Goal: Task Accomplishment & Management: Use online tool/utility

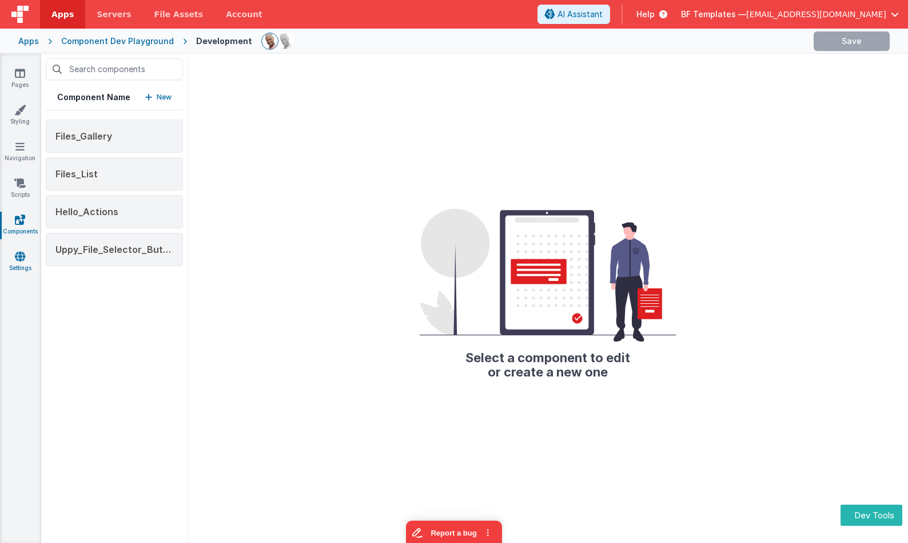
click at [26, 263] on link "Settings" at bounding box center [19, 262] width 41 height 23
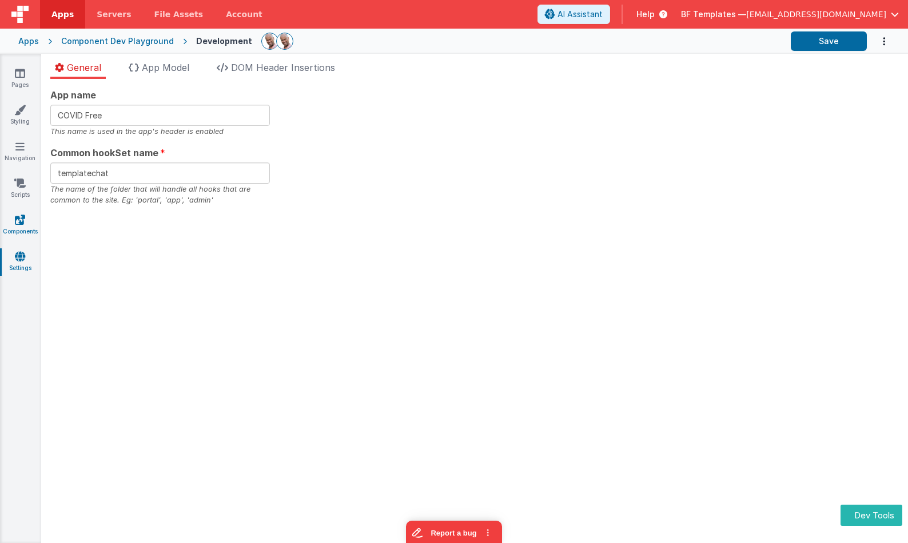
click at [26, 226] on link "Components" at bounding box center [19, 225] width 41 height 23
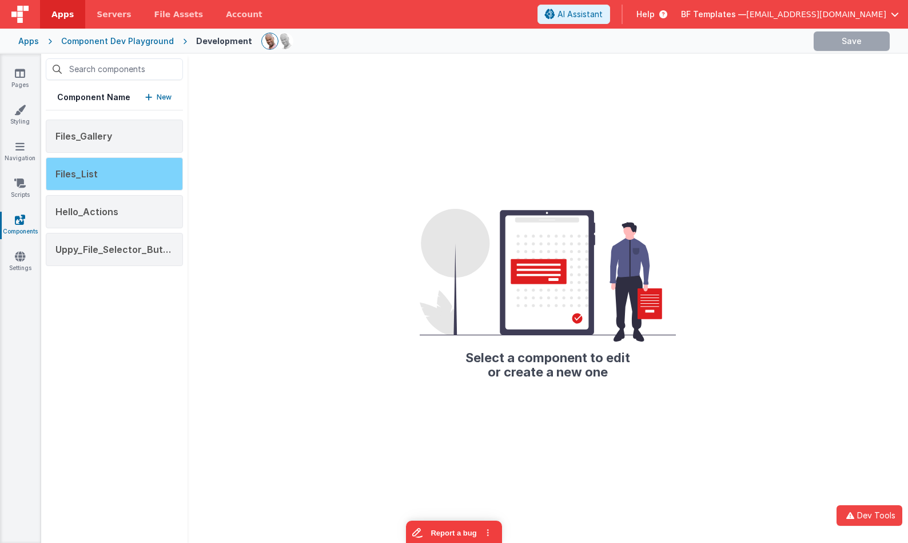
click at [142, 173] on div "Files_List" at bounding box center [114, 173] width 137 height 33
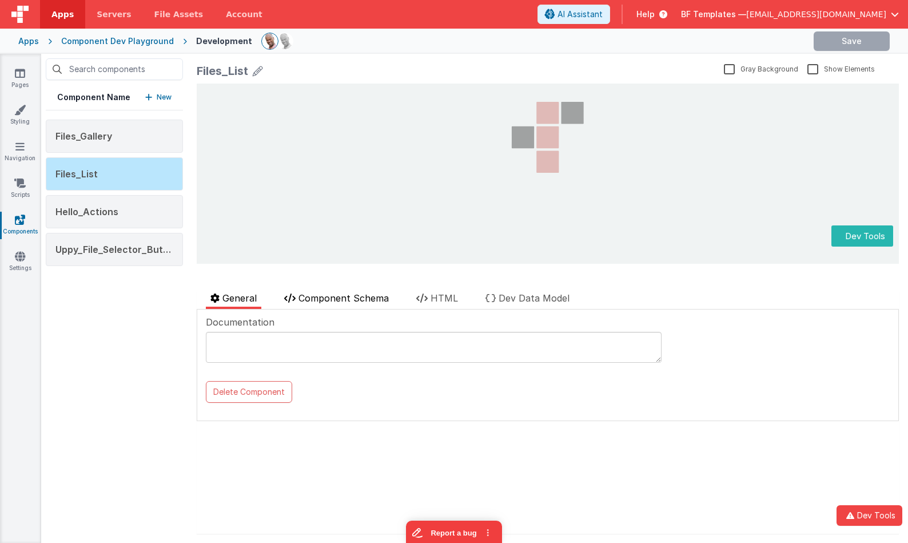
click at [366, 295] on span "Component Schema" at bounding box center [344, 297] width 90 height 11
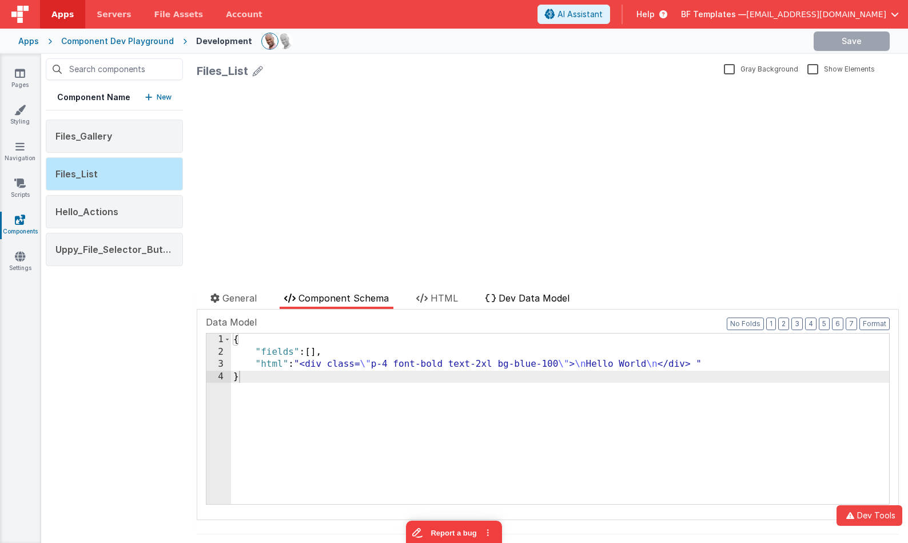
click at [531, 298] on span "Dev Data Model" at bounding box center [534, 297] width 71 height 11
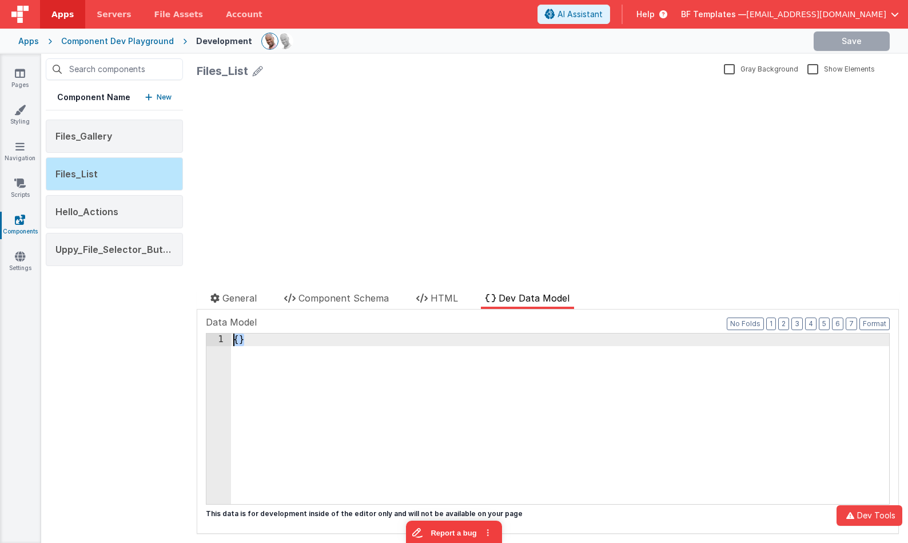
drag, startPoint x: 468, startPoint y: 370, endPoint x: 299, endPoint y: 283, distance: 190.3
click at [299, 283] on div "Files_List Gray Background Show Elements General Component Schema HTML Dev Data…" at bounding box center [548, 298] width 721 height 489
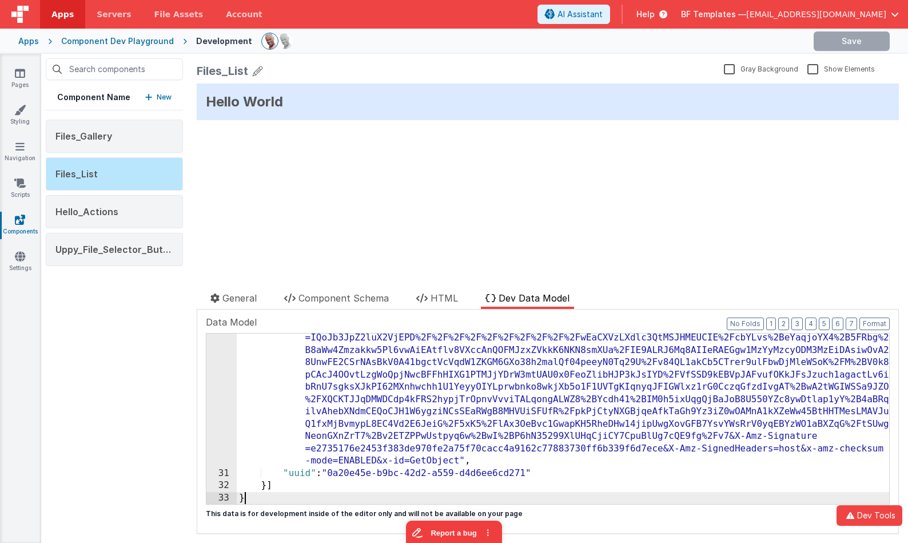
scroll to position [752, 0]
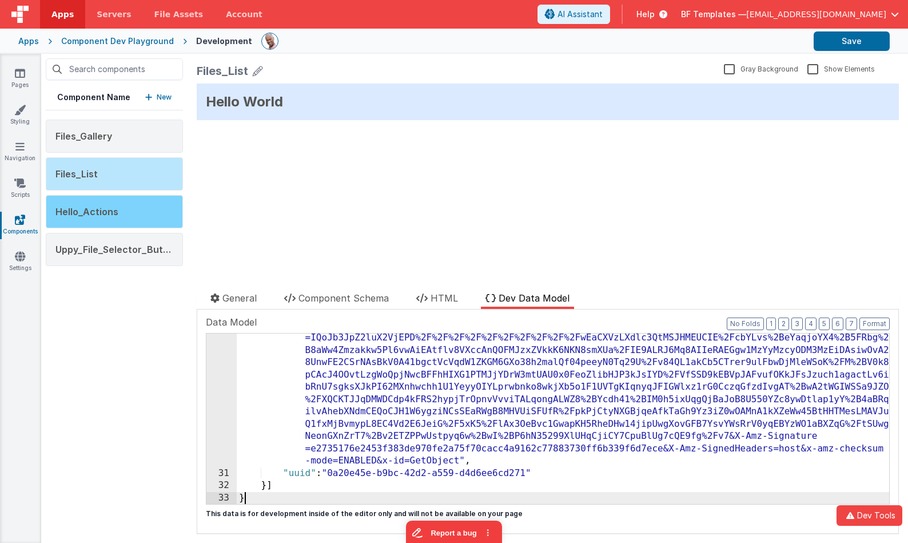
click at [101, 215] on span "Hello_Actions" at bounding box center [86, 211] width 63 height 11
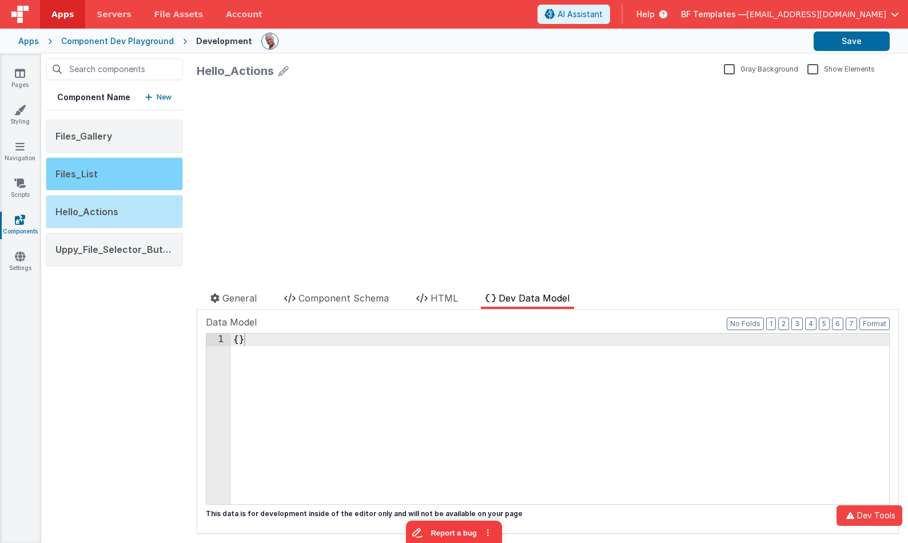
click at [115, 171] on div "Files_List" at bounding box center [114, 173] width 137 height 33
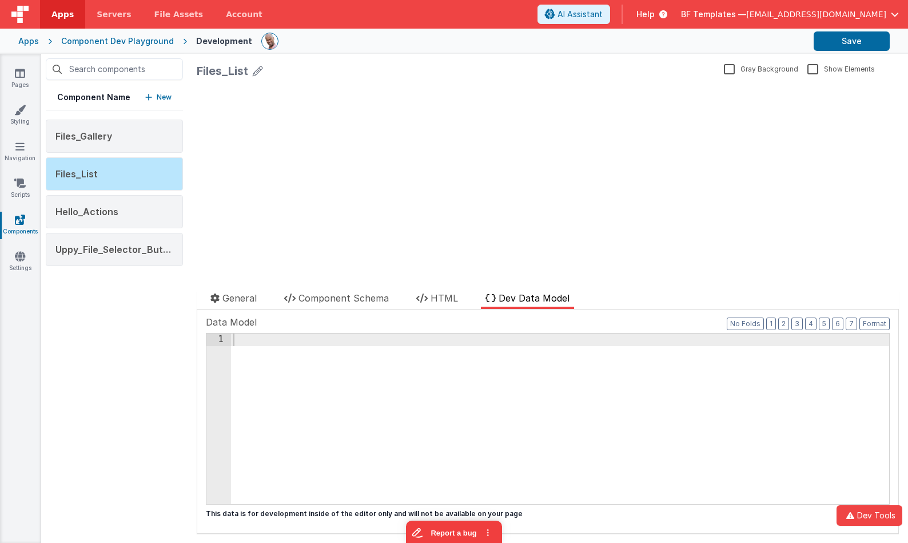
scroll to position [0, 0]
click at [341, 356] on div at bounding box center [560, 430] width 658 height 195
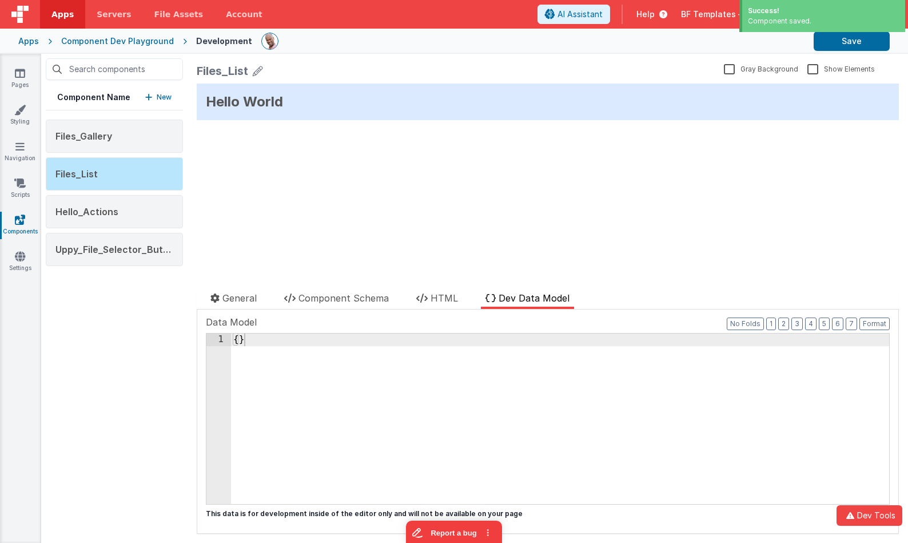
click at [346, 209] on div "Hello World update page model (See schema to hide after dev) { "component": { "…" at bounding box center [548, 174] width 702 height 180
click at [108, 220] on div "Hello_Actions" at bounding box center [114, 211] width 137 height 33
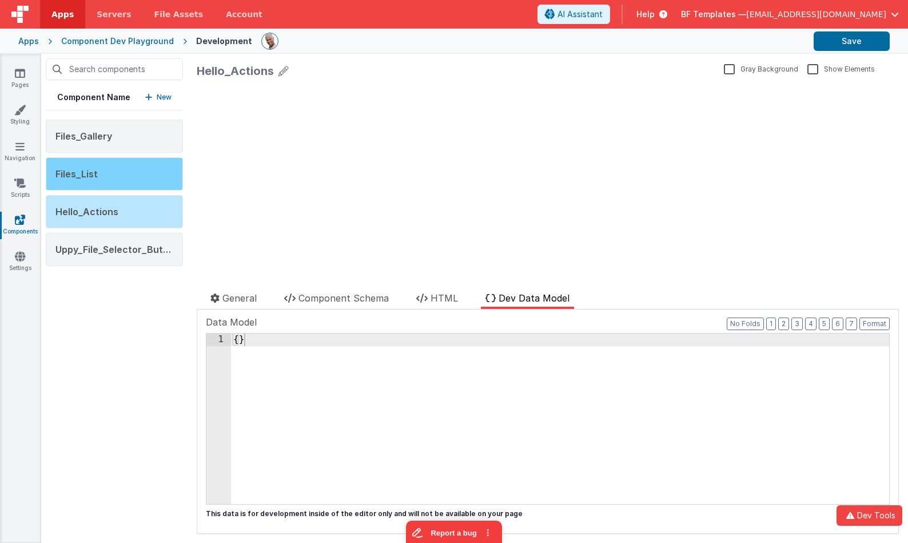
click at [114, 178] on div "Files_List" at bounding box center [114, 173] width 137 height 33
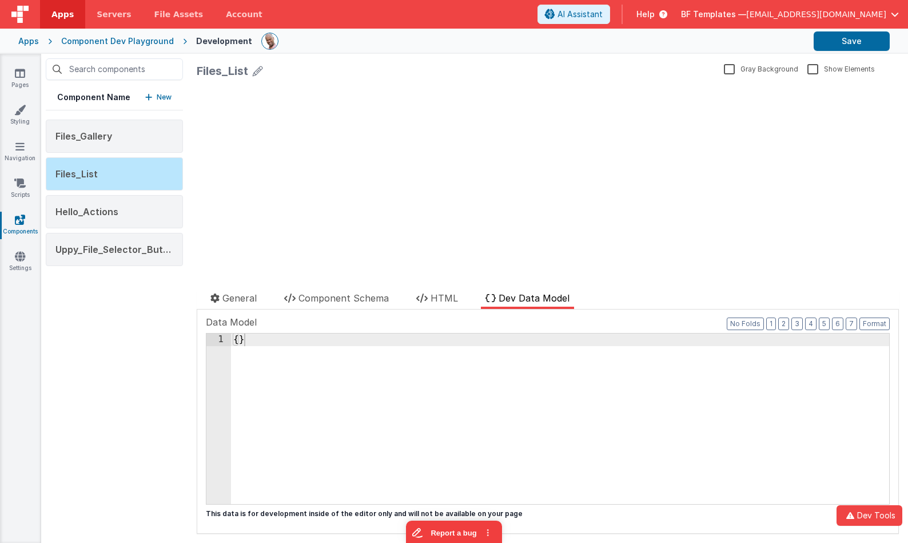
click at [423, 350] on div "{ }" at bounding box center [560, 430] width 658 height 195
drag, startPoint x: 366, startPoint y: 346, endPoint x: 243, endPoint y: 315, distance: 127.4
click at [243, 315] on div "Data Model Format 7 6 5 4 3 2 1 No Folds 1 { } XXXXXXXXXXXXXXXXXXXXXXXXXXXXXXXX…" at bounding box center [548, 409] width 684 height 189
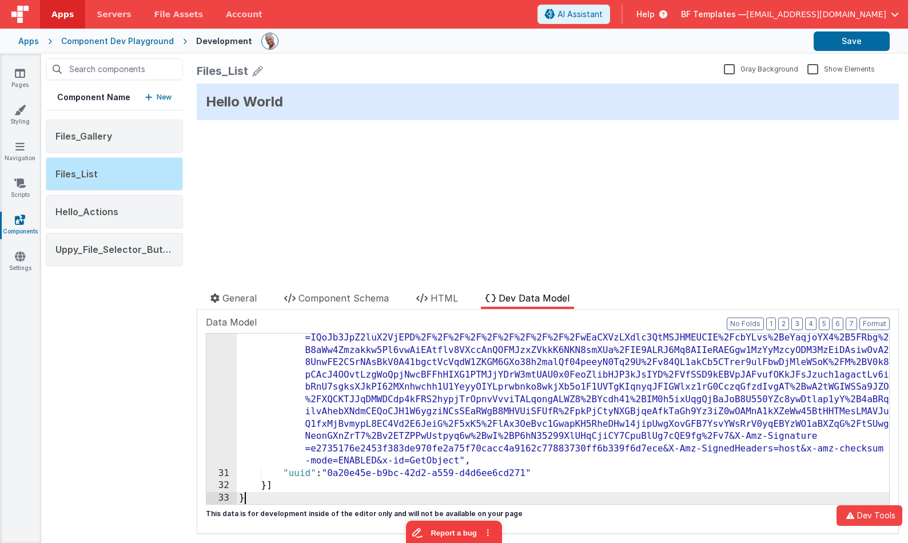
scroll to position [752, 0]
click at [459, 463] on div ""url" : "https://bffileupload.s3.us-west-1.amazonaws.com/uploads/0a20e45e-b9bc-…" at bounding box center [563, 466] width 653 height 367
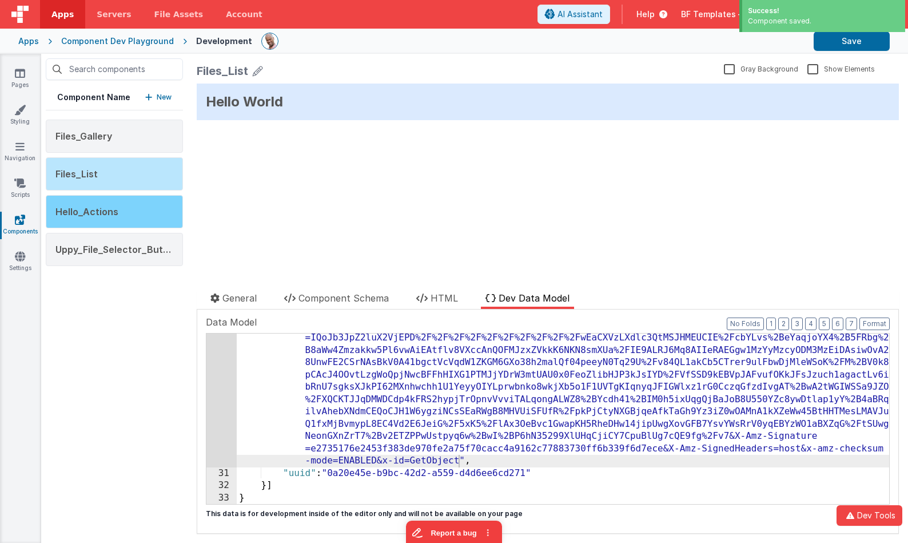
click at [156, 217] on div "Hello_Actions" at bounding box center [114, 211] width 137 height 33
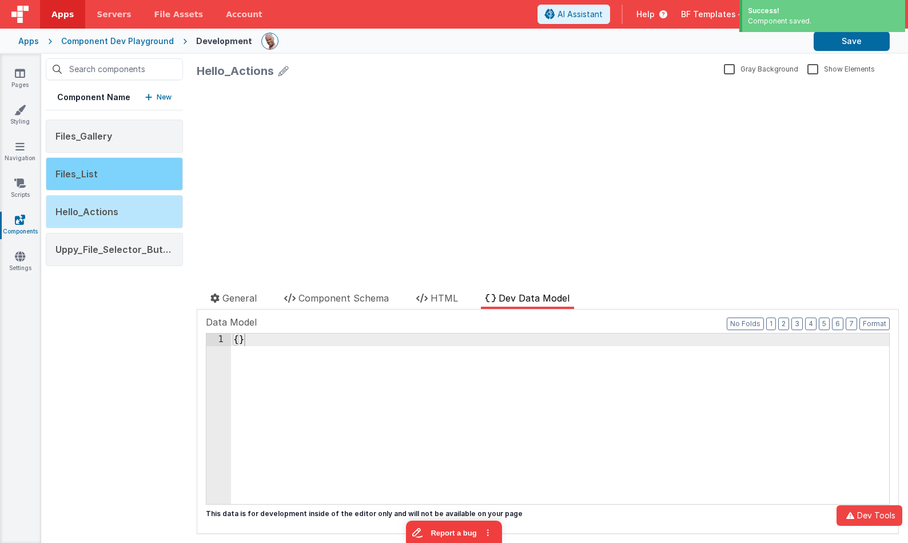
scroll to position [0, 0]
click at [125, 163] on div "Files_List" at bounding box center [114, 173] width 137 height 33
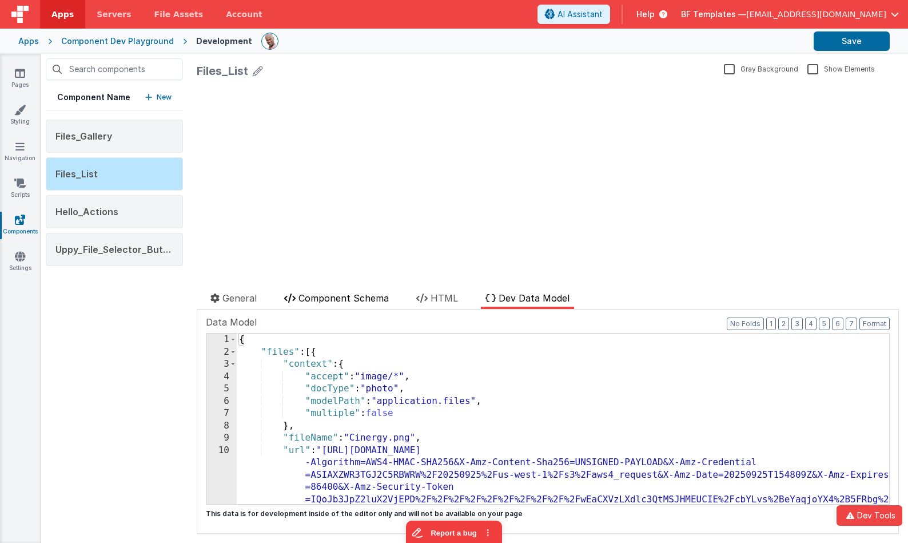
click at [361, 304] on li "Component Schema" at bounding box center [337, 300] width 114 height 18
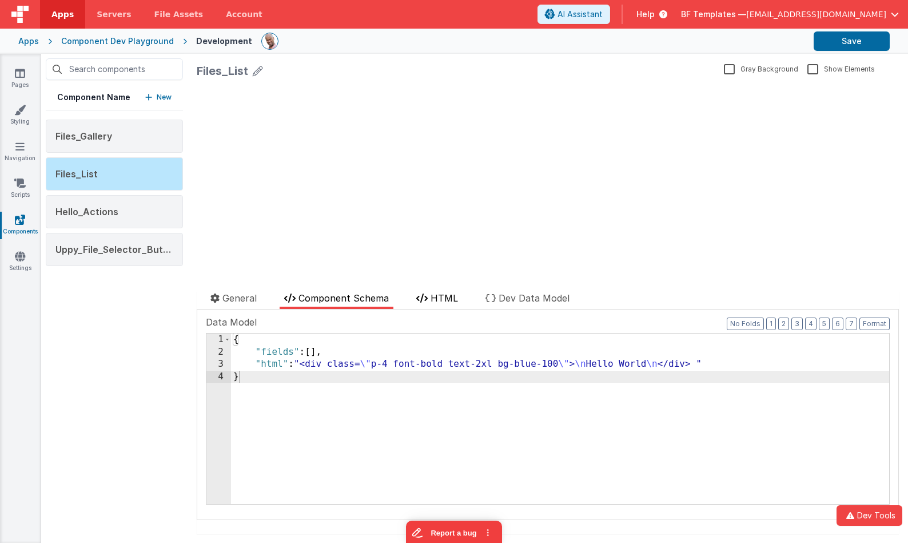
click at [446, 304] on li "HTML" at bounding box center [437, 300] width 51 height 18
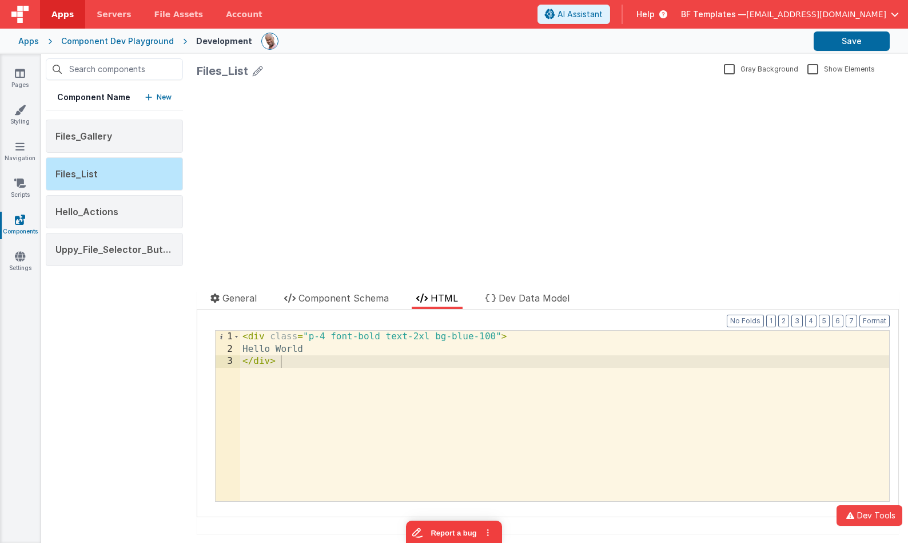
drag, startPoint x: 394, startPoint y: 411, endPoint x: 390, endPoint y: 376, distance: 35.1
click at [394, 411] on div "< div class = "p-4 font-bold text-2xl bg-blue-100" > Hello World </ div >" at bounding box center [564, 428] width 649 height 195
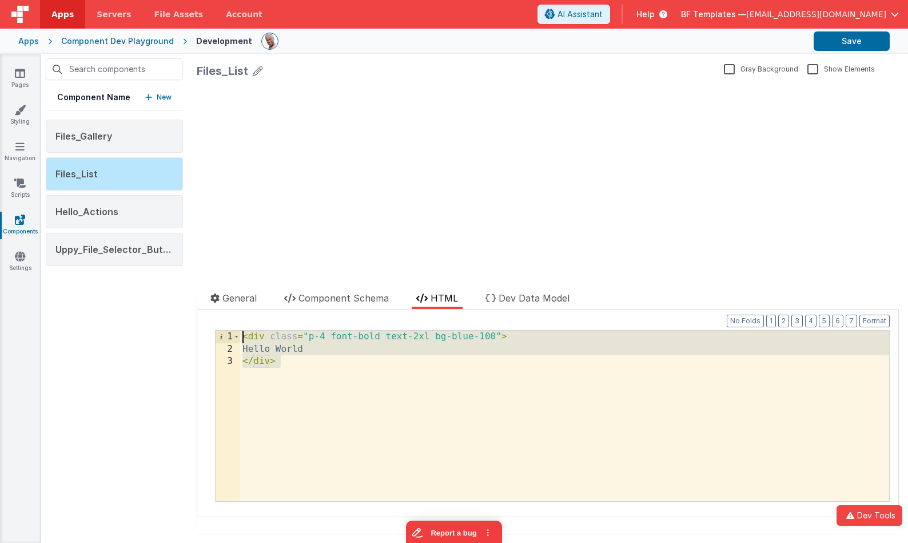
drag, startPoint x: 321, startPoint y: 421, endPoint x: 205, endPoint y: 287, distance: 177.2
click at [205, 287] on div "Files_List Gray Background Show Elements General Component Schema HTML Dev Data…" at bounding box center [548, 298] width 721 height 489
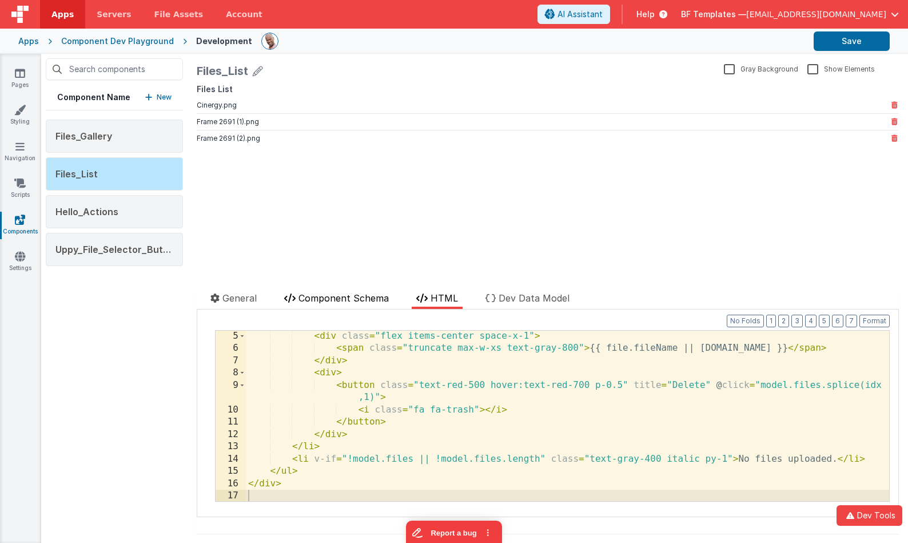
click at [346, 293] on span "Component Schema" at bounding box center [344, 297] width 90 height 11
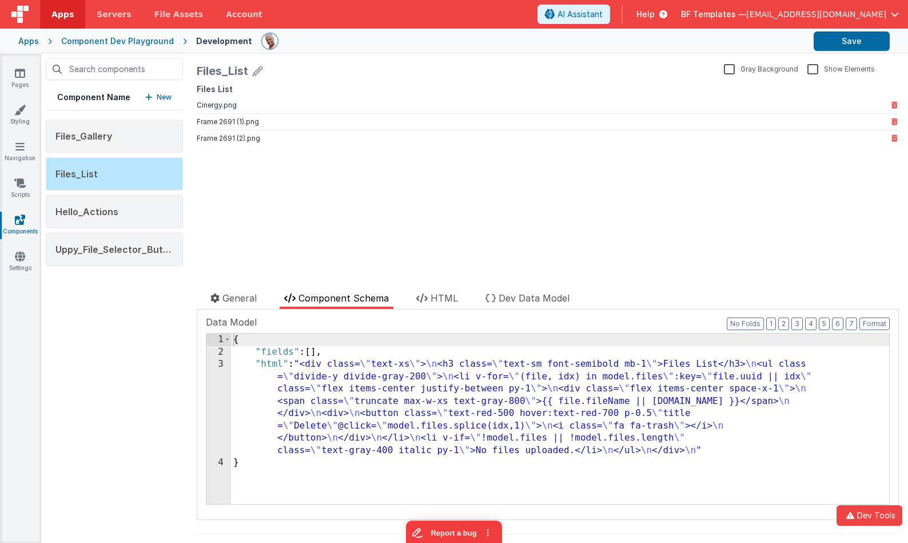
click at [358, 400] on div "{ "fields" : [ ] , "html" : "<div class= \" text-xs \" > \n <h3 class= \" text-…" at bounding box center [560, 430] width 658 height 195
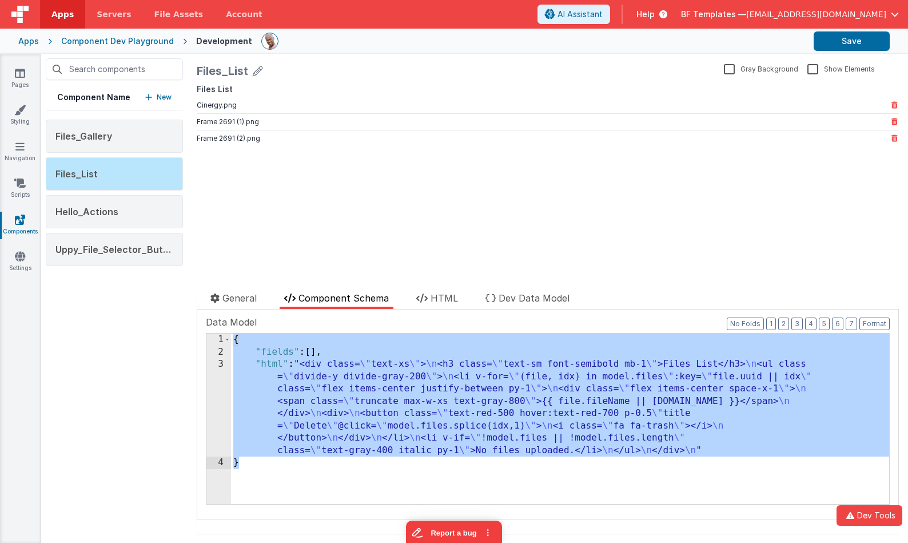
click at [358, 400] on div "{ "fields" : [ ] , "html" : "<div class= \" text-xs \" > \n <h3 class= \" text-…" at bounding box center [560, 430] width 658 height 195
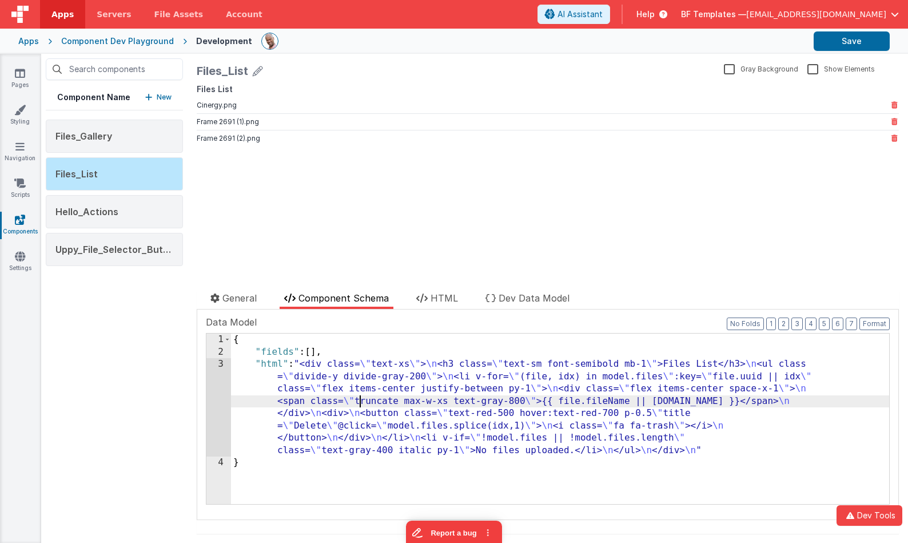
click at [217, 379] on div "3" at bounding box center [218, 407] width 25 height 98
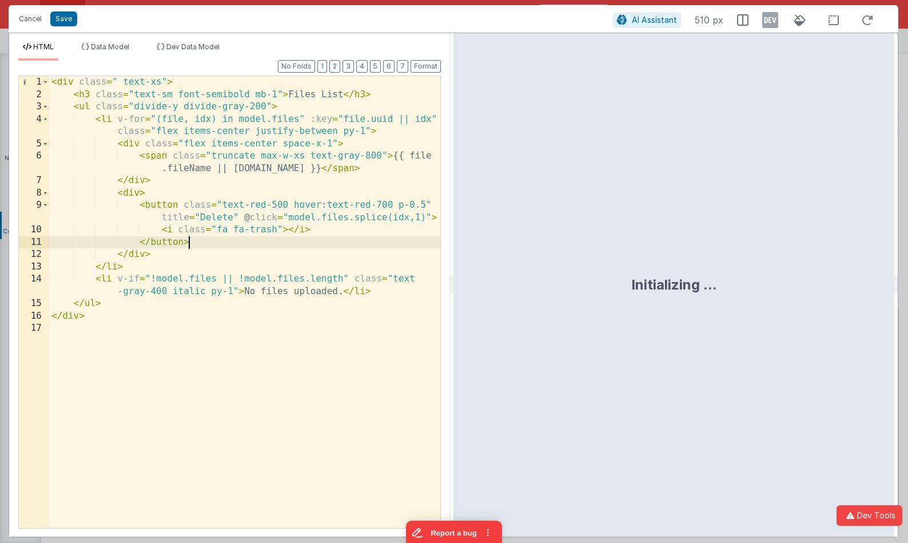
click at [276, 241] on div "< div class = " text-xs" > < h3 class = "text-sm font-semibold mb-1" > Files Li…" at bounding box center [244, 314] width 391 height 476
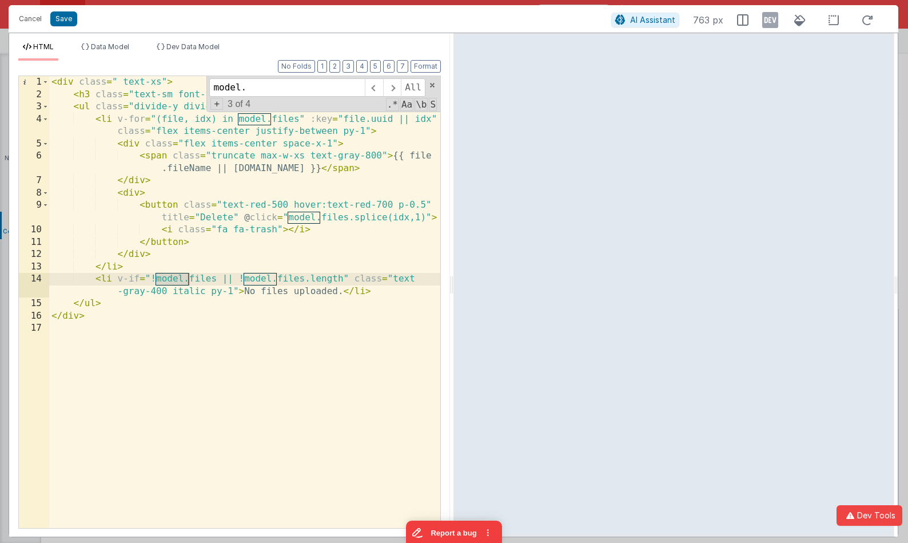
type input "model."
click at [295, 225] on div "< div class = " text-xs" > < h3 class = "text-sm font-semibold mb-1" > Files Li…" at bounding box center [244, 314] width 391 height 476
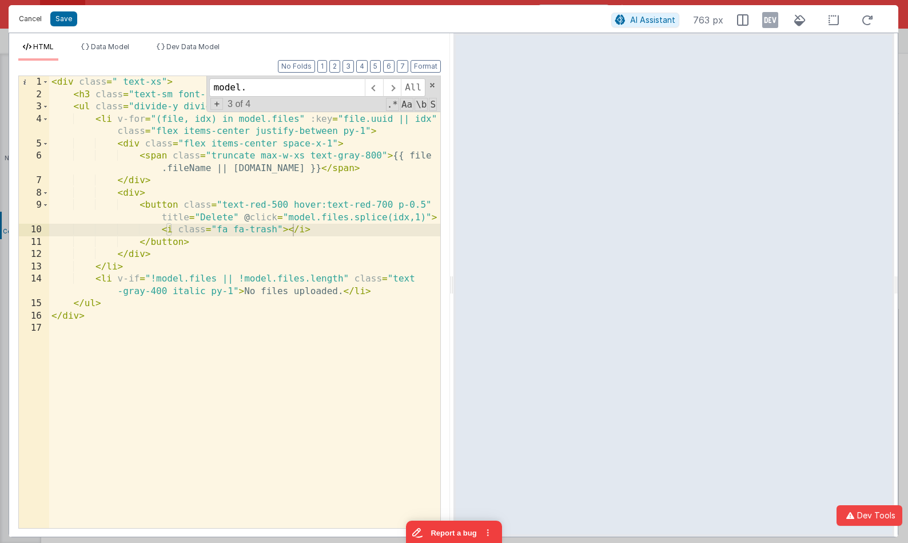
click at [39, 23] on button "Cancel" at bounding box center [30, 19] width 34 height 16
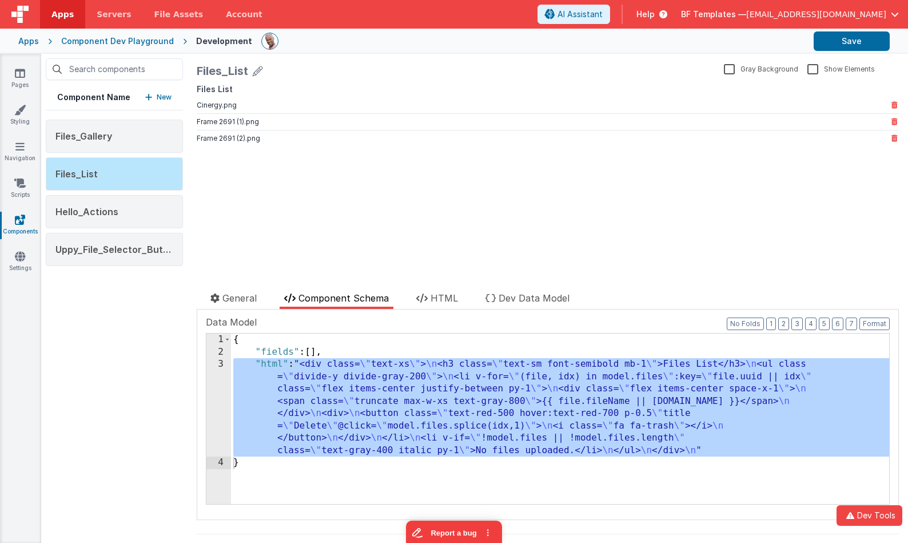
click at [330, 387] on div "{ "fields" : [ ] , "html" : "<div class= \" text-xs \" > \n <h3 class= \" text-…" at bounding box center [560, 430] width 658 height 195
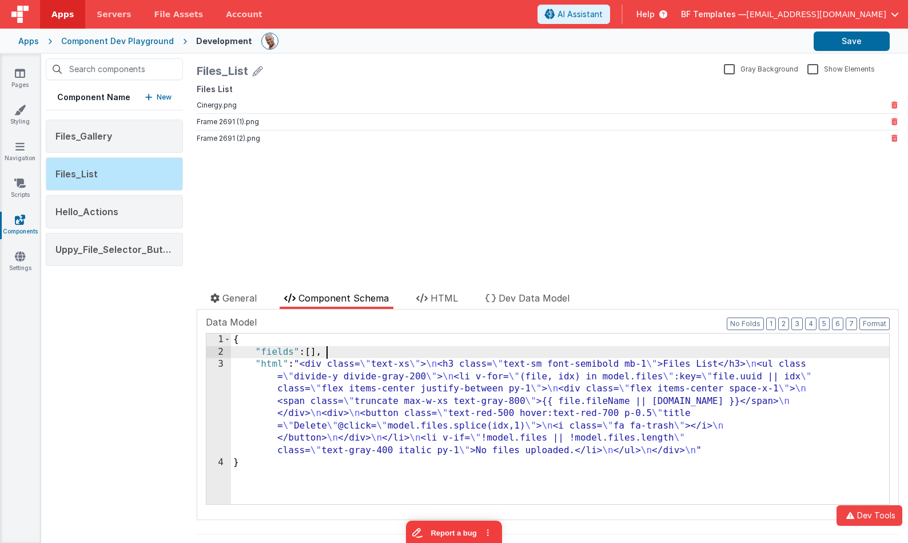
click at [341, 353] on div "{ "fields" : [ ] , "html" : "<div class= \" text-xs \" > \n <h3 class= \" text-…" at bounding box center [560, 430] width 658 height 195
click at [525, 299] on span "Dev Data Model" at bounding box center [534, 297] width 71 height 11
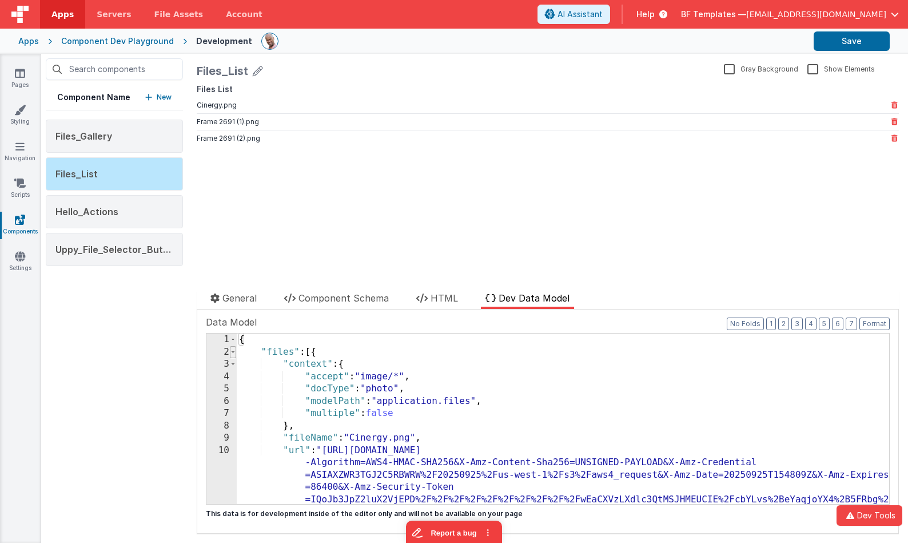
click at [233, 352] on span at bounding box center [233, 352] width 6 height 13
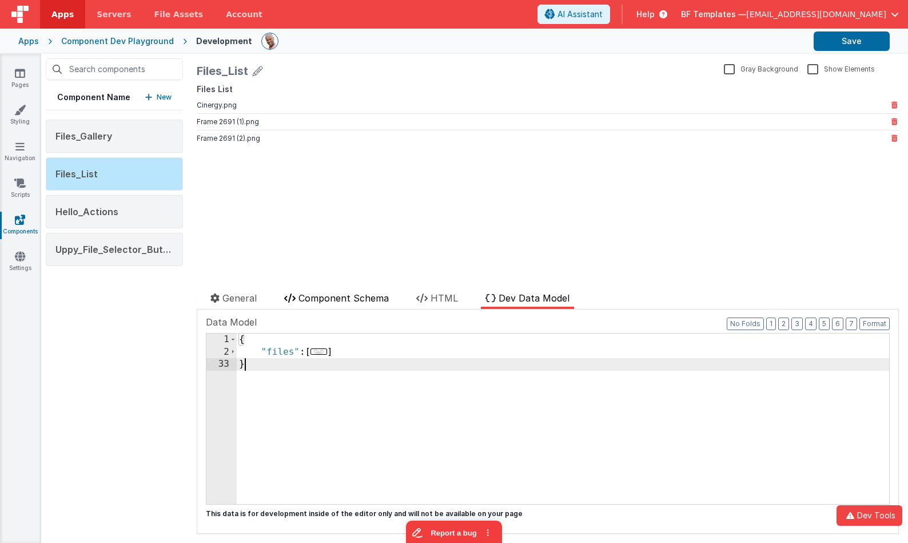
click at [350, 298] on span "Component Schema" at bounding box center [344, 297] width 90 height 11
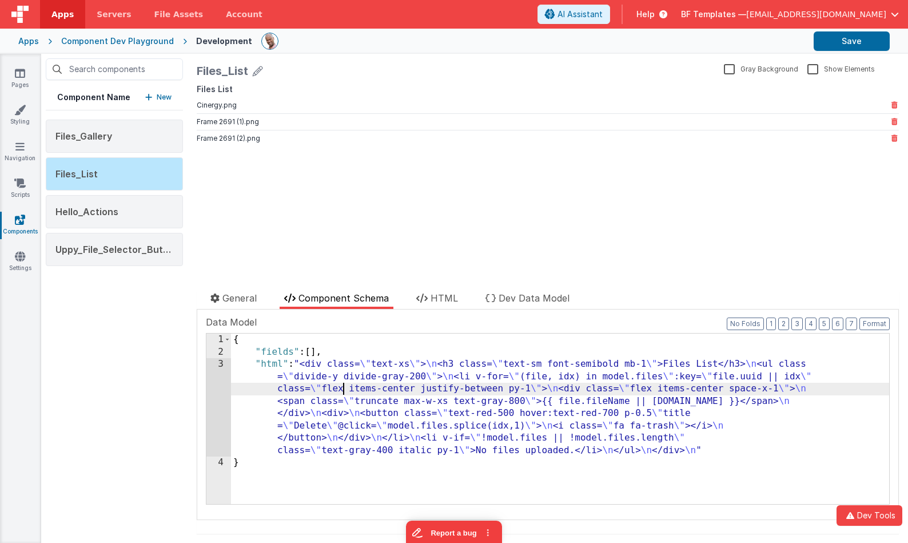
click at [343, 390] on div "{ "fields" : [ ] , "html" : "<div class= \" text-xs \" > \n <h3 class= \" text-…" at bounding box center [560, 430] width 658 height 195
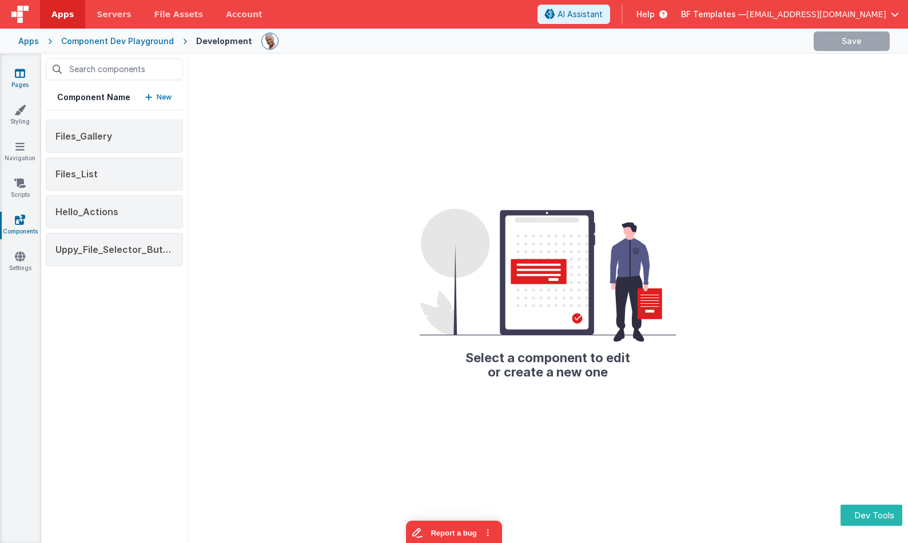
click at [17, 72] on icon at bounding box center [20, 72] width 10 height 11
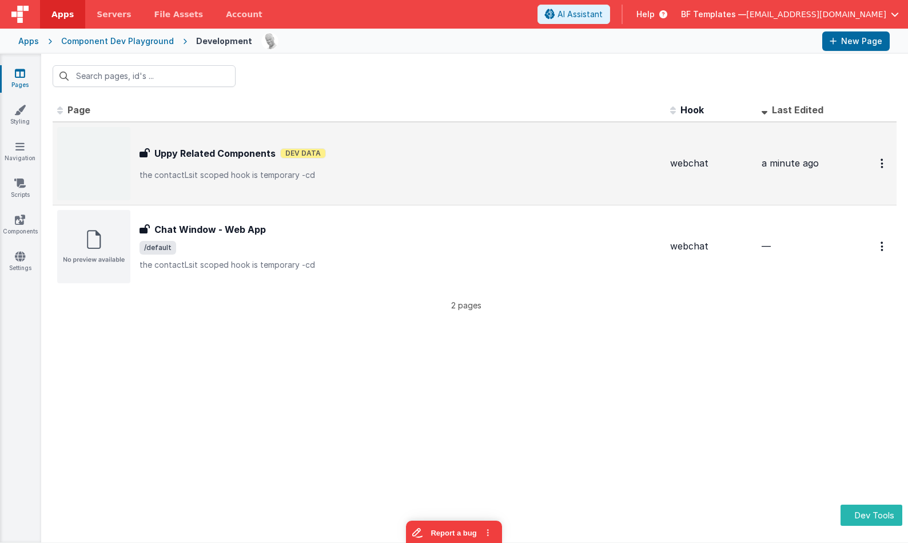
click at [379, 137] on div "Uppy Related Components Uppy Related Components Dev Data the contactLsit scoped…" at bounding box center [359, 163] width 604 height 73
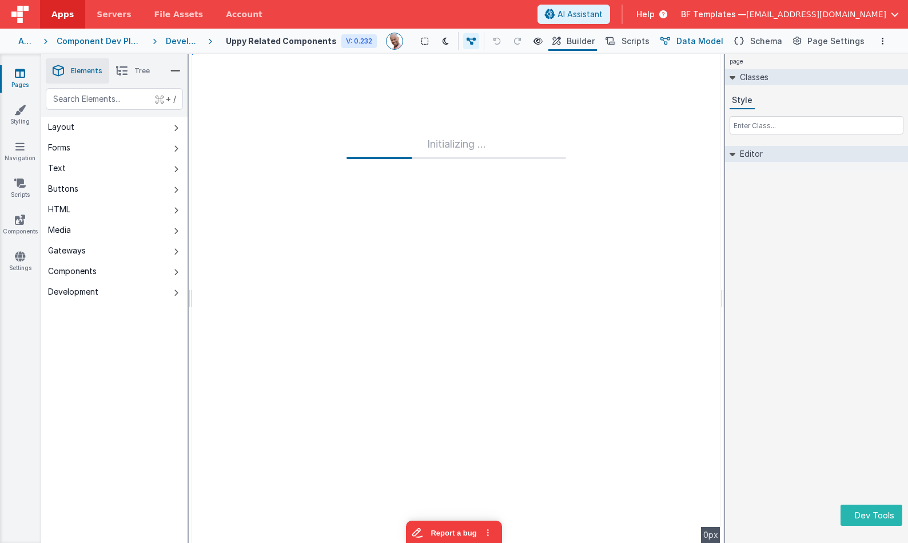
click at [704, 39] on span "Data Model" at bounding box center [700, 40] width 47 height 11
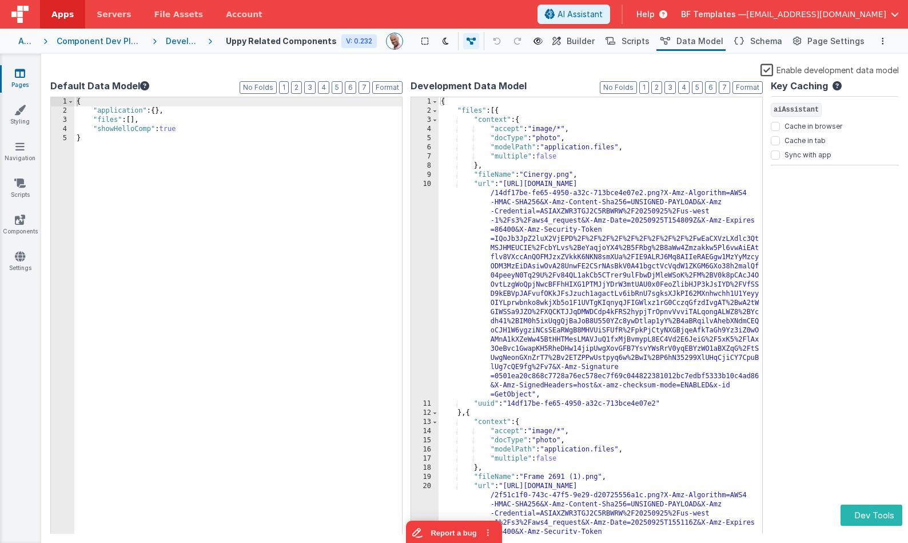
click at [622, 134] on div "{ "files" : [{ "context" : { "accept" : "image/*" , "docType" : "photo" , "mode…" at bounding box center [601, 430] width 324 height 666
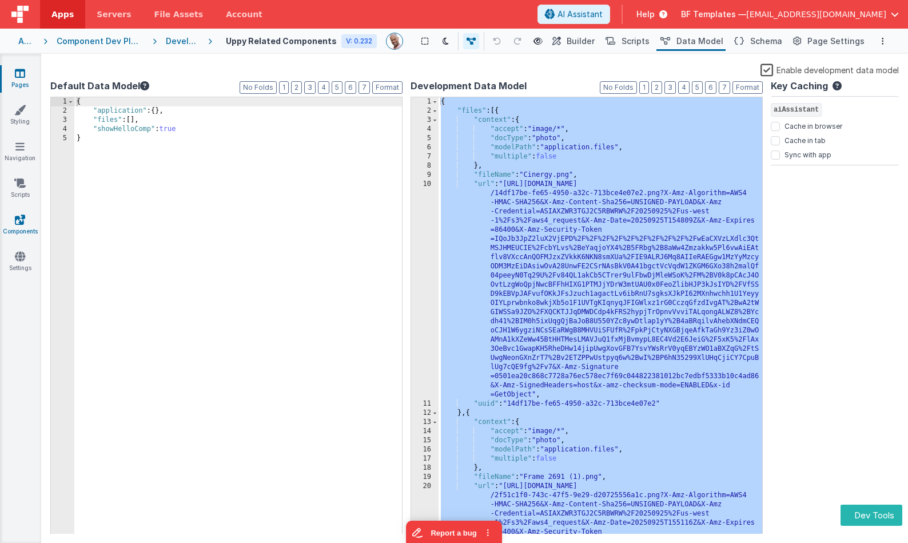
click at [23, 221] on icon at bounding box center [20, 219] width 10 height 11
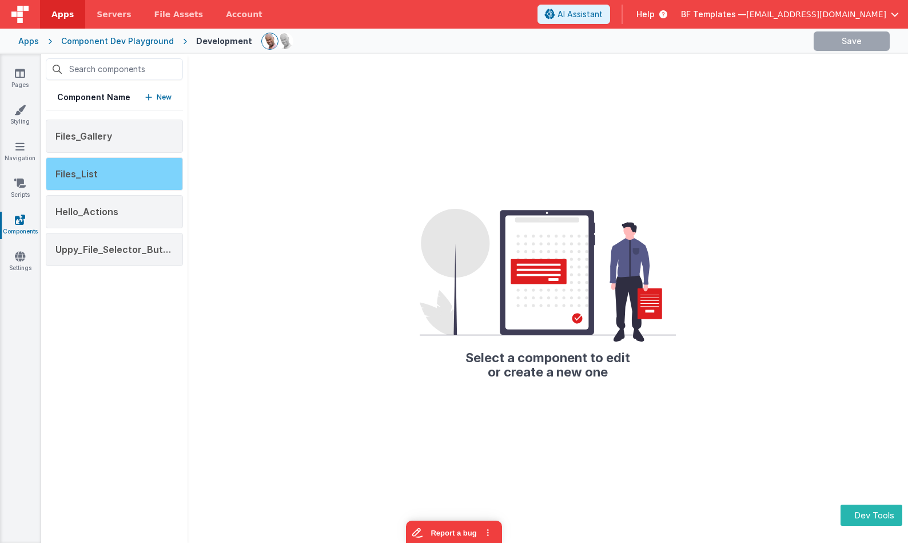
click at [116, 177] on div "Files_List" at bounding box center [114, 173] width 137 height 33
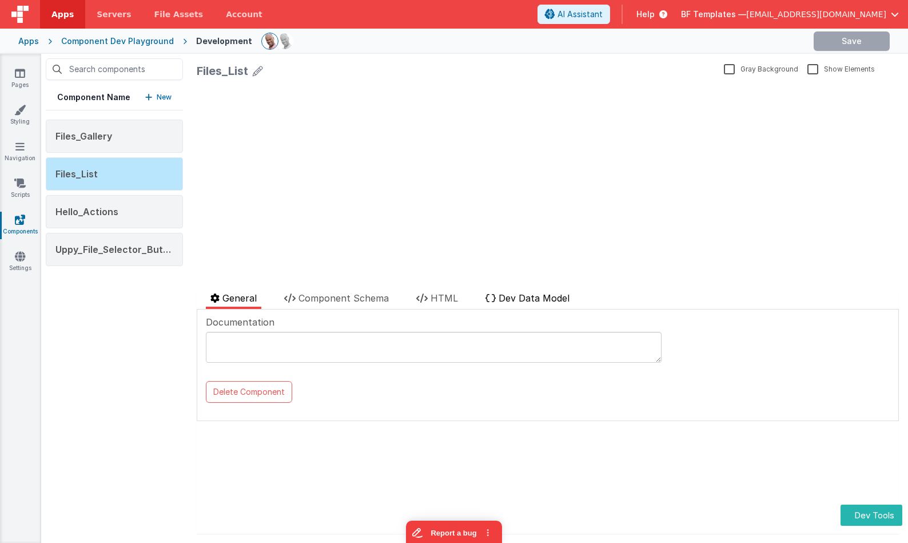
click at [521, 300] on span "Dev Data Model" at bounding box center [534, 297] width 71 height 11
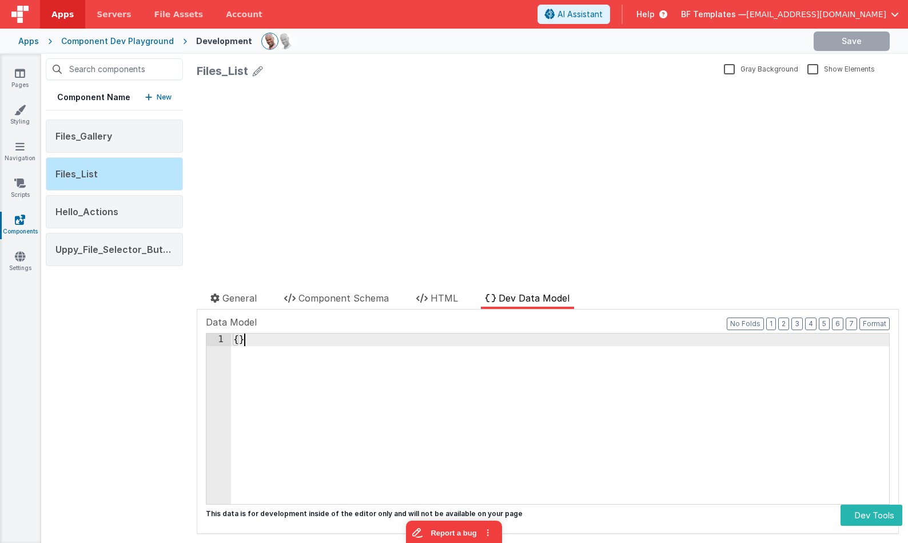
click at [479, 375] on div "{ }" at bounding box center [560, 430] width 658 height 195
drag, startPoint x: 463, startPoint y: 370, endPoint x: 275, endPoint y: 319, distance: 194.4
click at [275, 319] on div "Data Model Format 7 6 5 4 3 2 1 No Folds 1 { } XXXXXXXXXXXXXXXXXXXXXXXXXXXXXXXX…" at bounding box center [548, 409] width 684 height 189
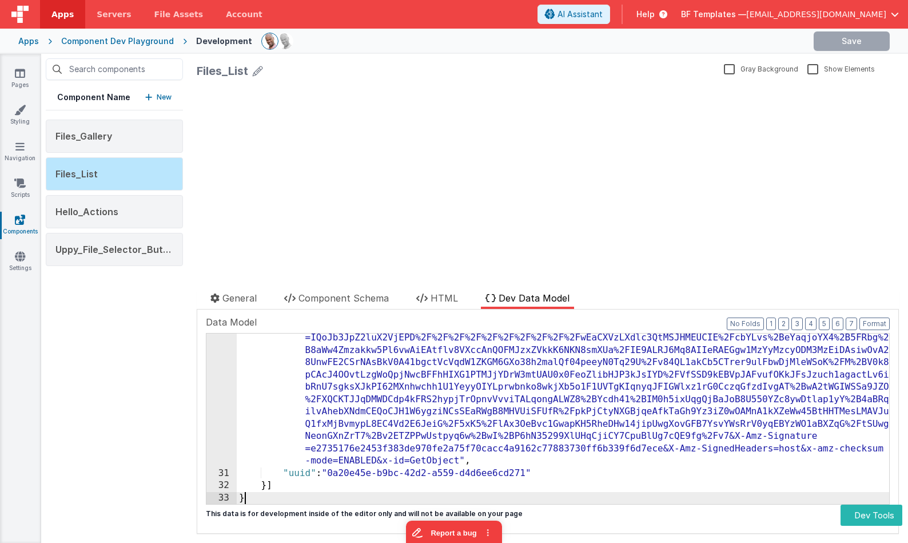
scroll to position [752, 0]
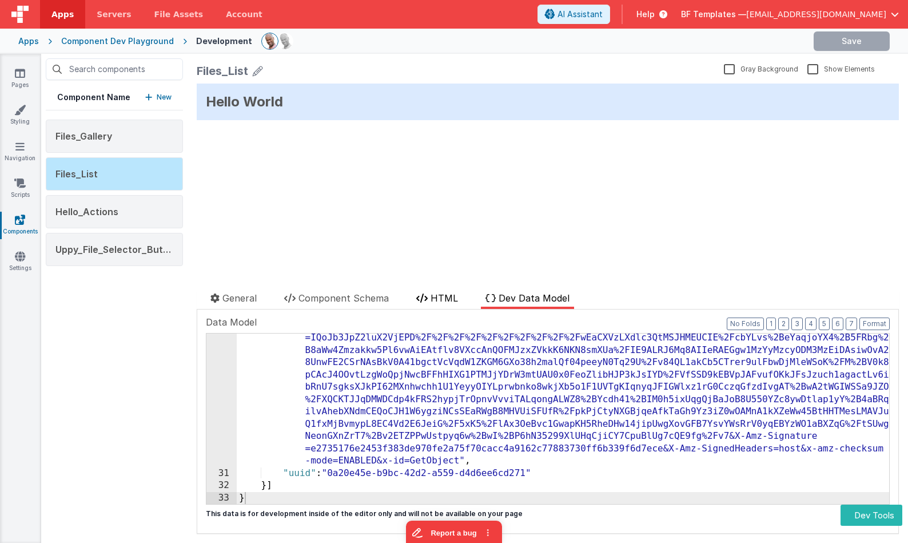
click at [435, 298] on span "HTML" at bounding box center [444, 297] width 27 height 11
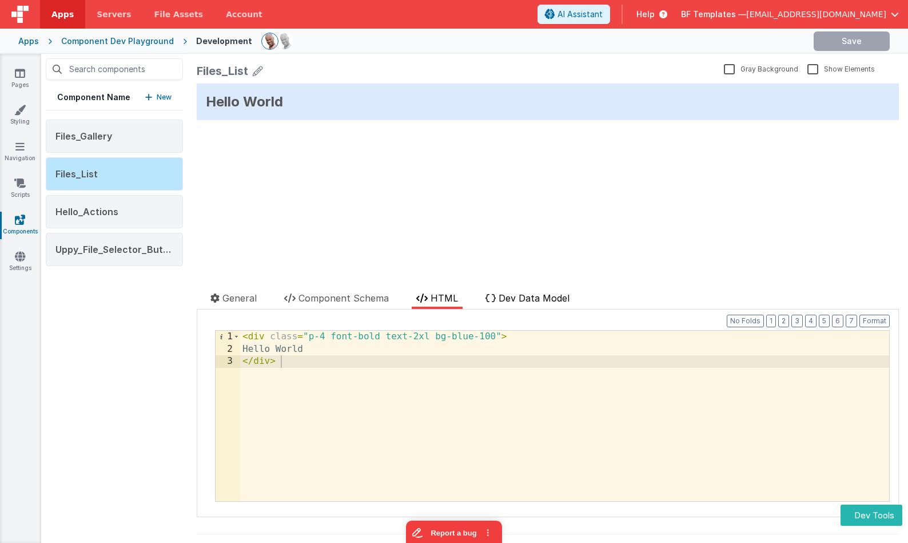
click at [515, 299] on span "Dev Data Model" at bounding box center [534, 297] width 71 height 11
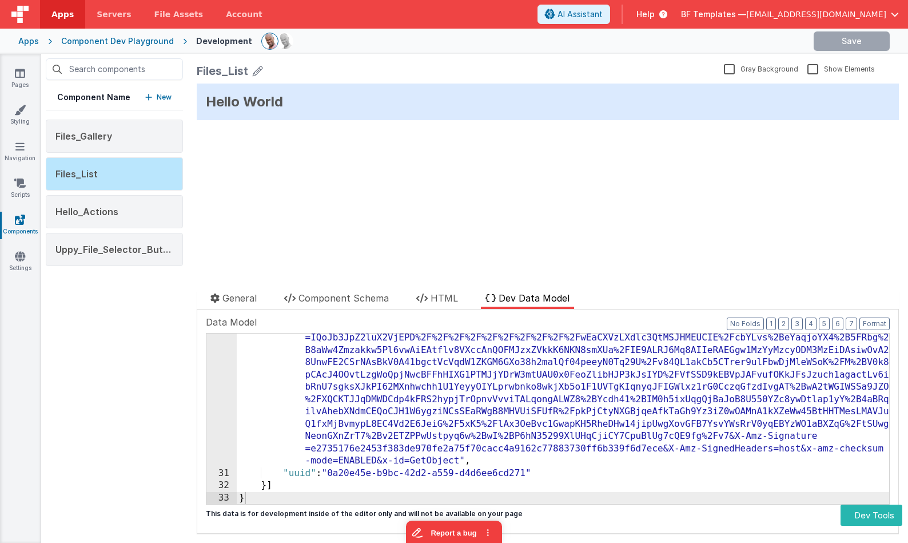
click at [492, 373] on div ""url" : "https://bffileupload.s3.us-west-1.amazonaws.com/uploads/0a20e45e-b9bc-…" at bounding box center [563, 466] width 653 height 367
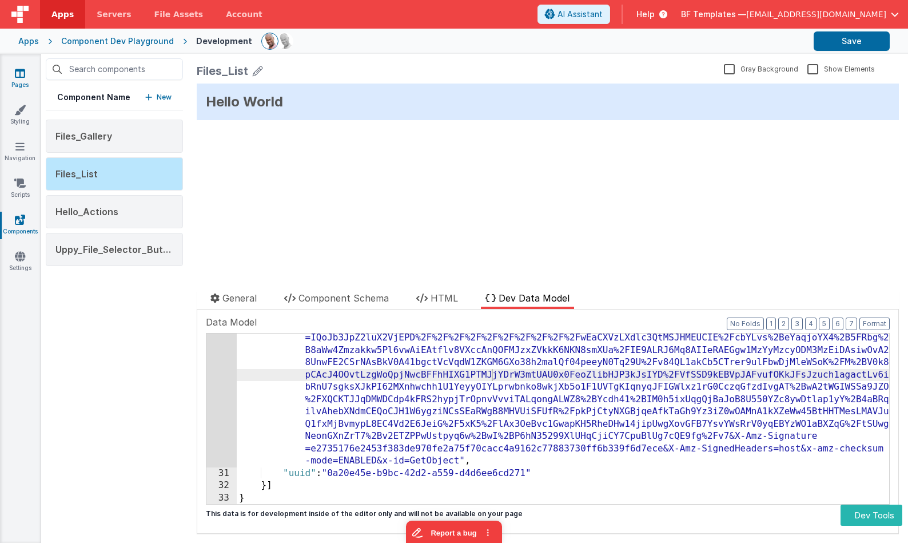
click at [28, 76] on link "Pages" at bounding box center [19, 78] width 41 height 23
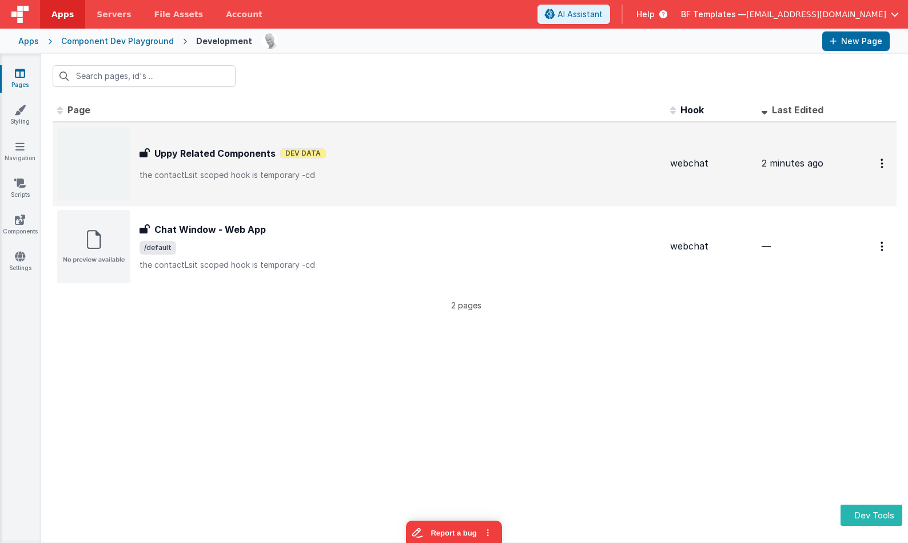
click at [287, 190] on div "Uppy Related Components Uppy Related Components Dev Data the contactLsit scoped…" at bounding box center [359, 163] width 604 height 73
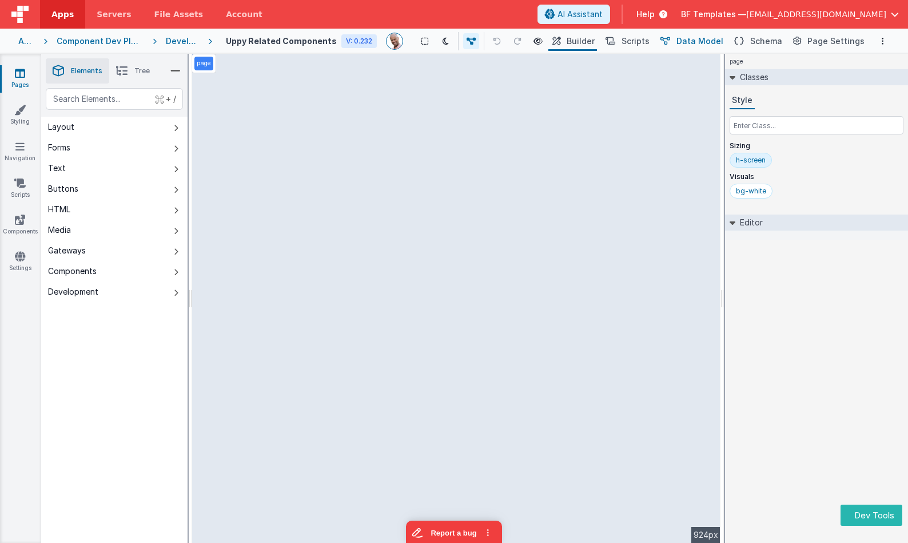
click at [688, 38] on span "Data Model" at bounding box center [700, 40] width 47 height 11
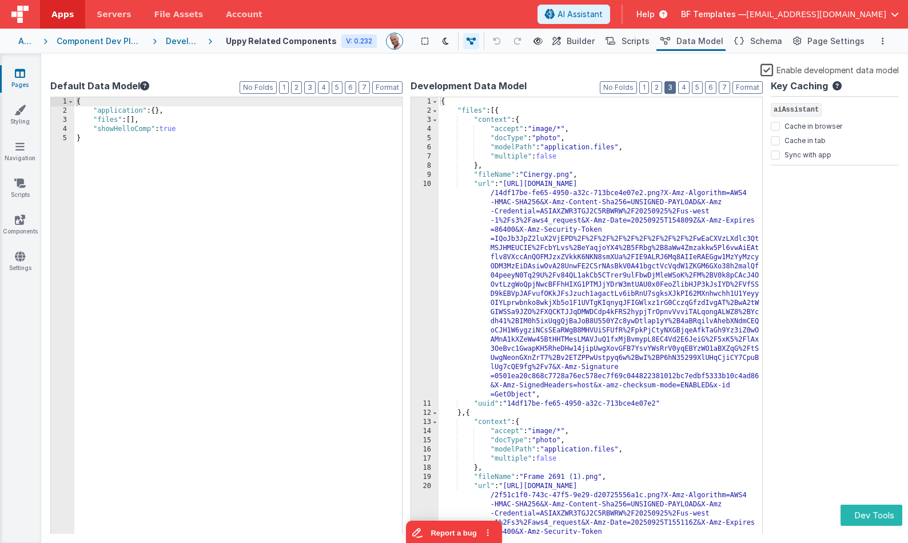
click at [669, 85] on button "3" at bounding box center [670, 87] width 11 height 13
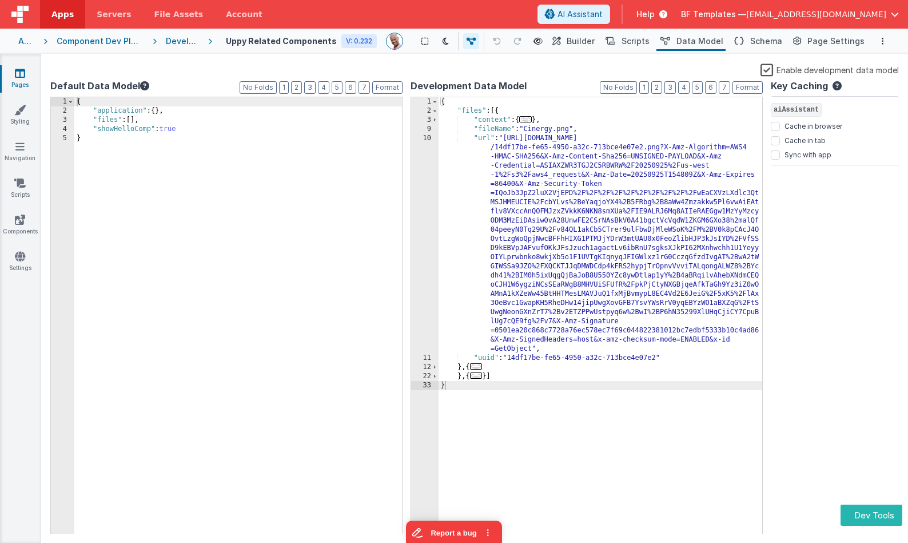
click at [624, 163] on div "{ "files" : [{ "context" : { ... } , "fileName" : "Cinergy.png" , "url" : "http…" at bounding box center [601, 324] width 324 height 455
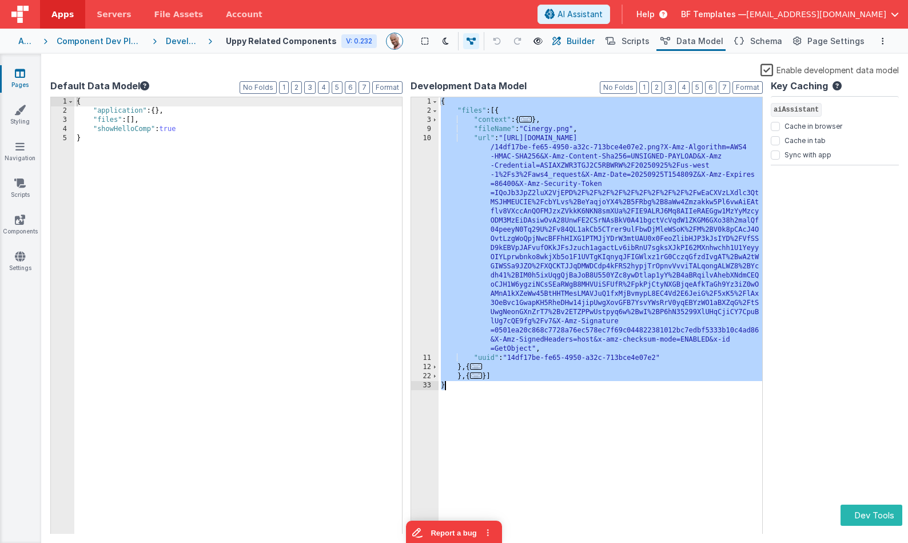
click at [581, 43] on span "Builder" at bounding box center [581, 40] width 28 height 11
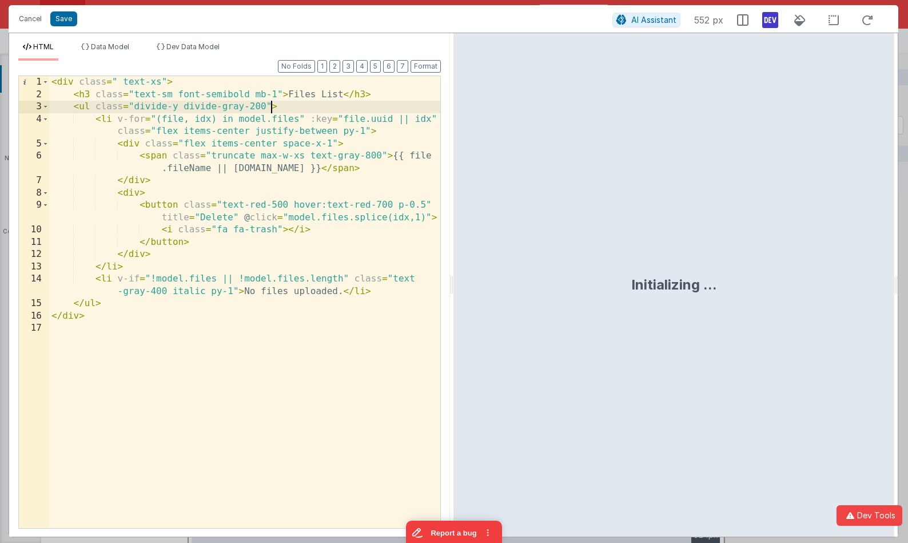
click at [273, 116] on div "< div class = " text-xs" > < h3 class = "text-sm font-semibold mb-1" > Files Li…" at bounding box center [244, 314] width 391 height 476
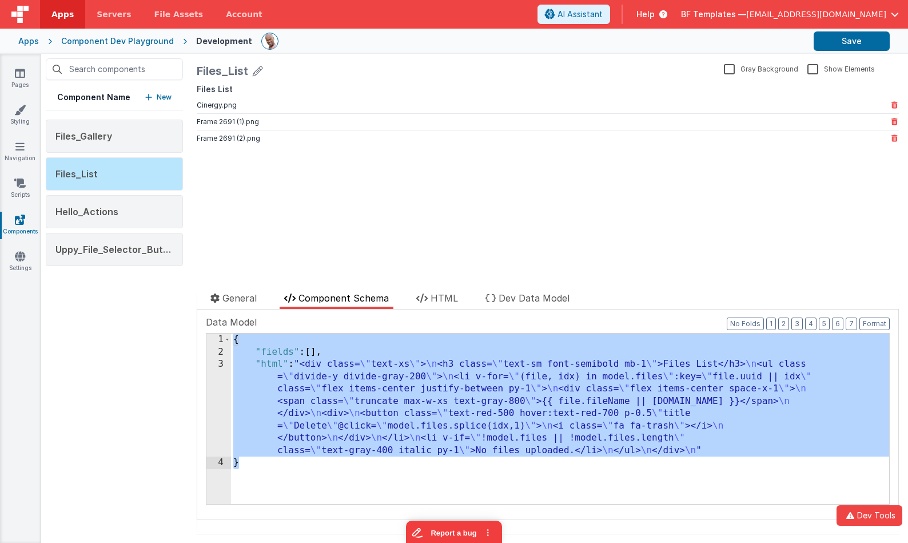
click at [259, 144] on li "Frame 2691 (2).png" at bounding box center [548, 138] width 702 height 17
